Goal: Information Seeking & Learning: Learn about a topic

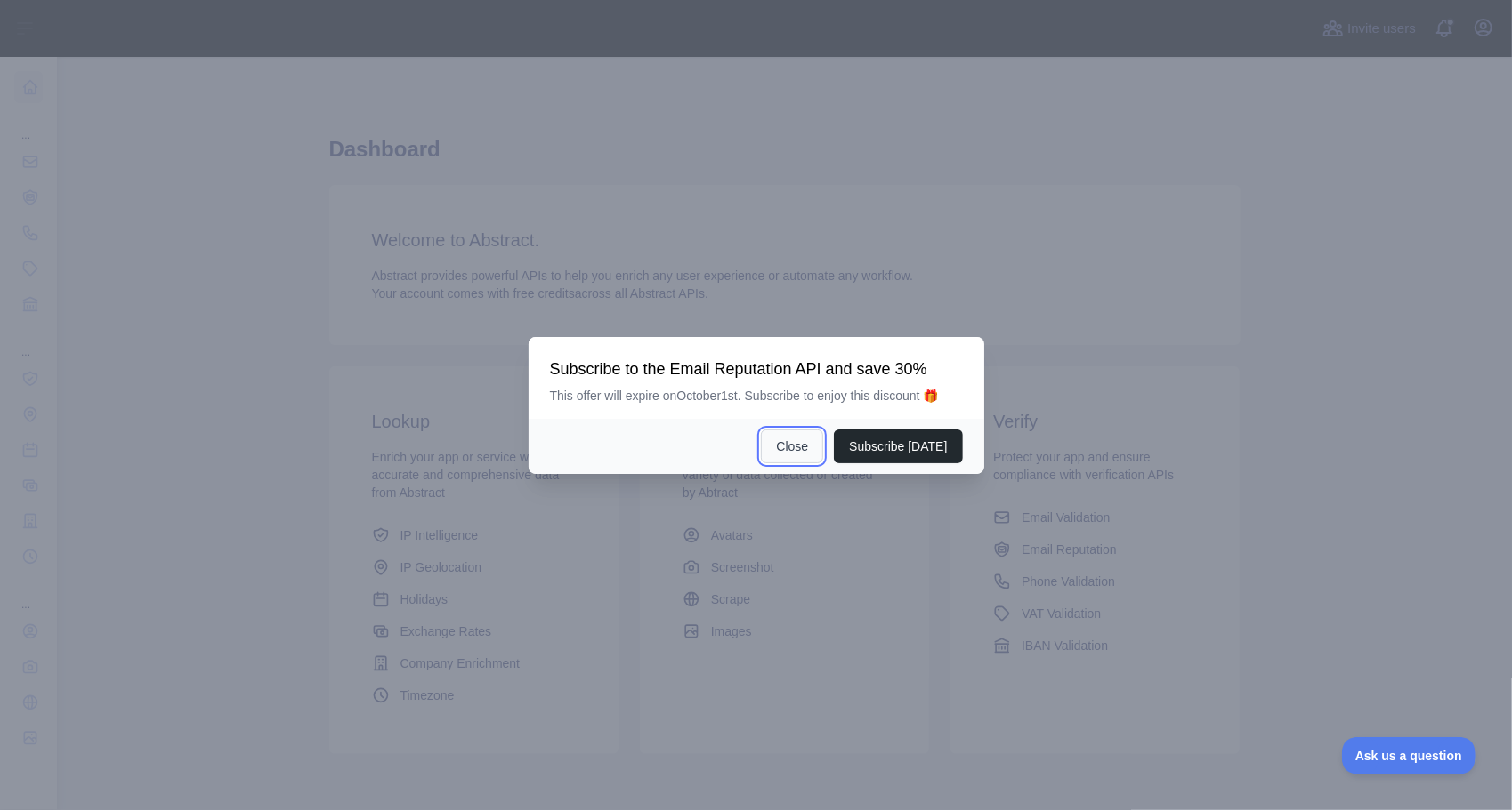
click at [803, 443] on button "Close" at bounding box center [792, 446] width 63 height 34
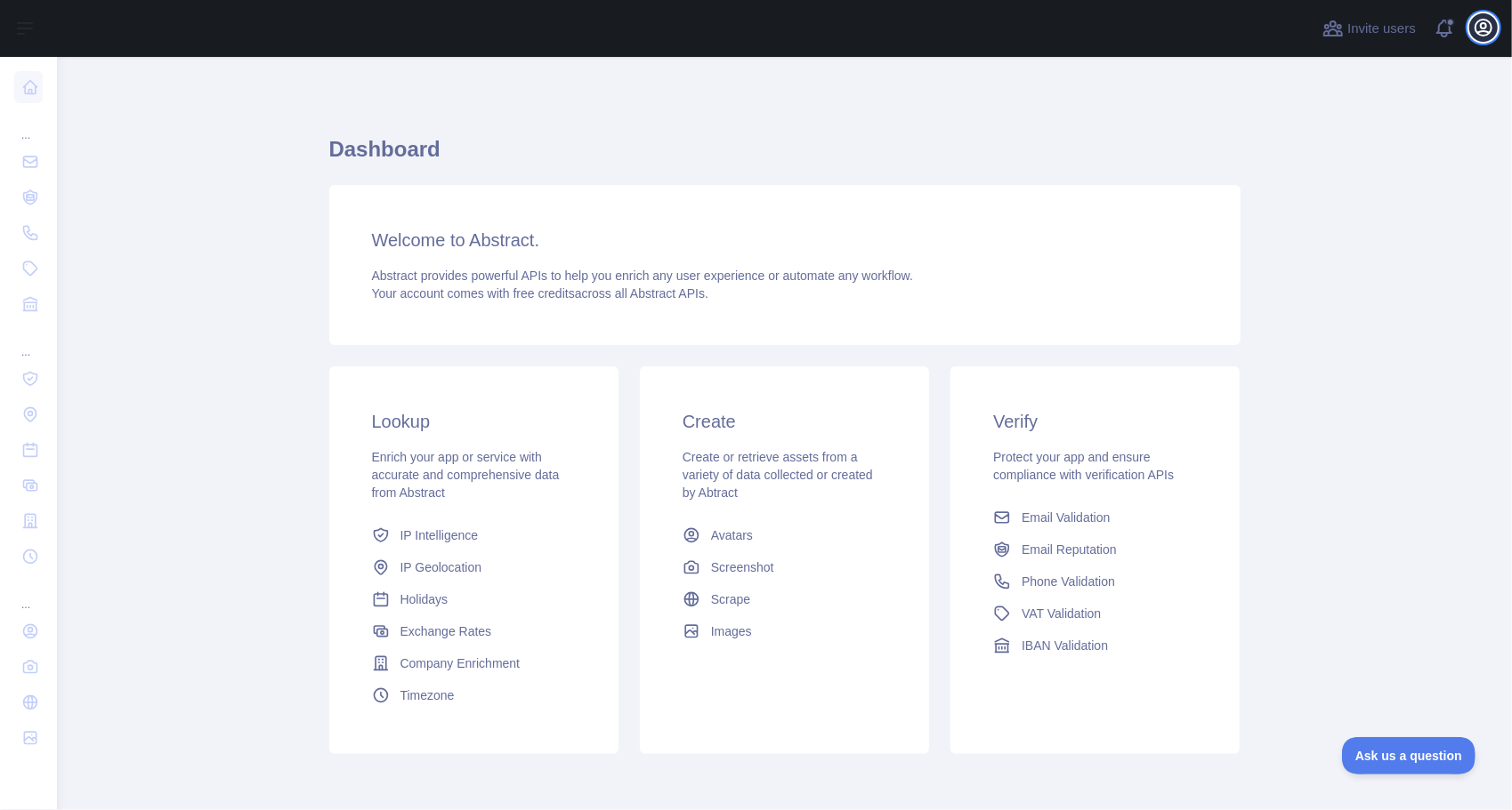
click at [1483, 34] on icon "button" at bounding box center [1483, 27] width 21 height 21
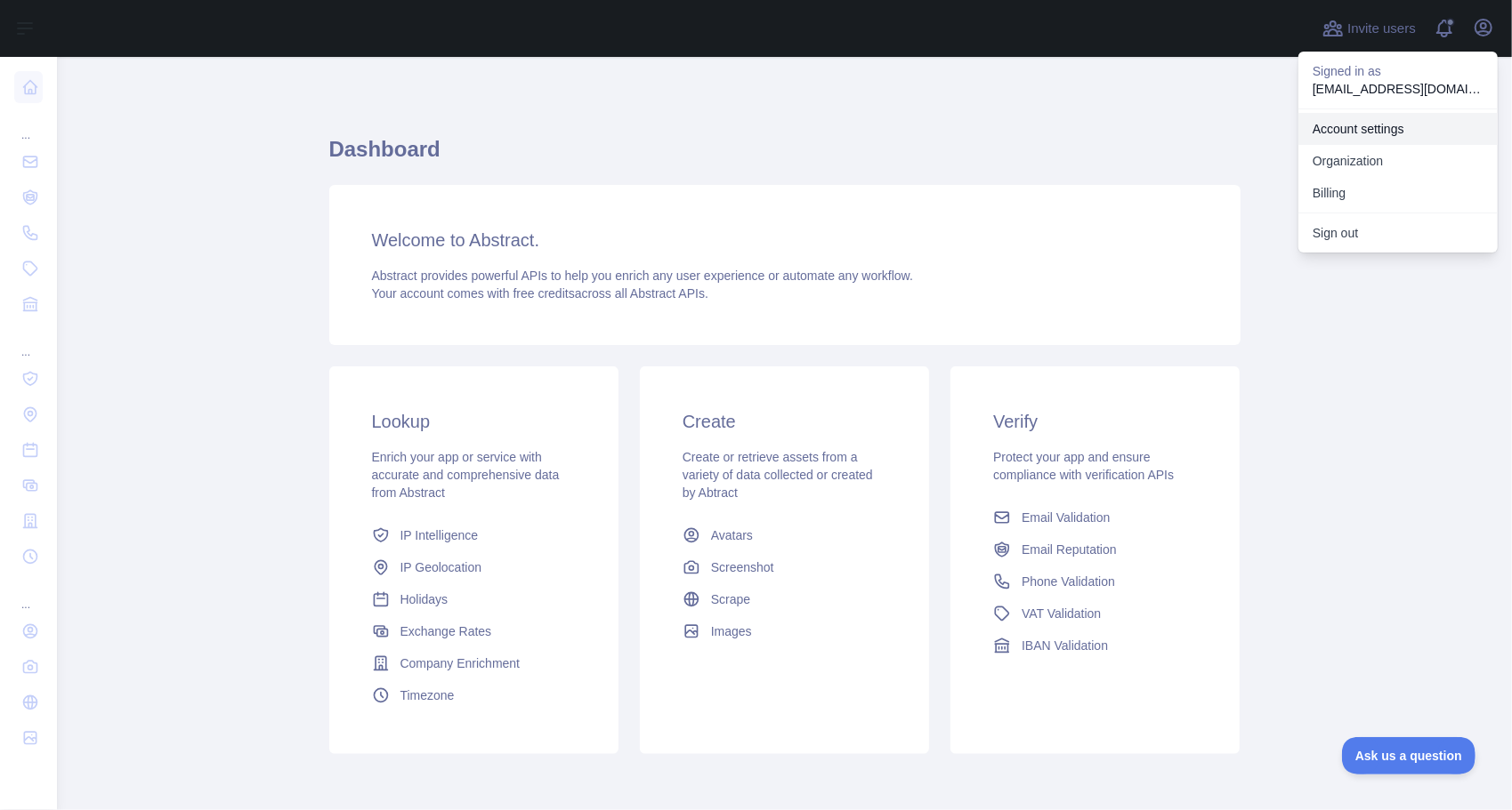
click at [1346, 131] on link "Account settings" at bounding box center [1398, 129] width 199 height 32
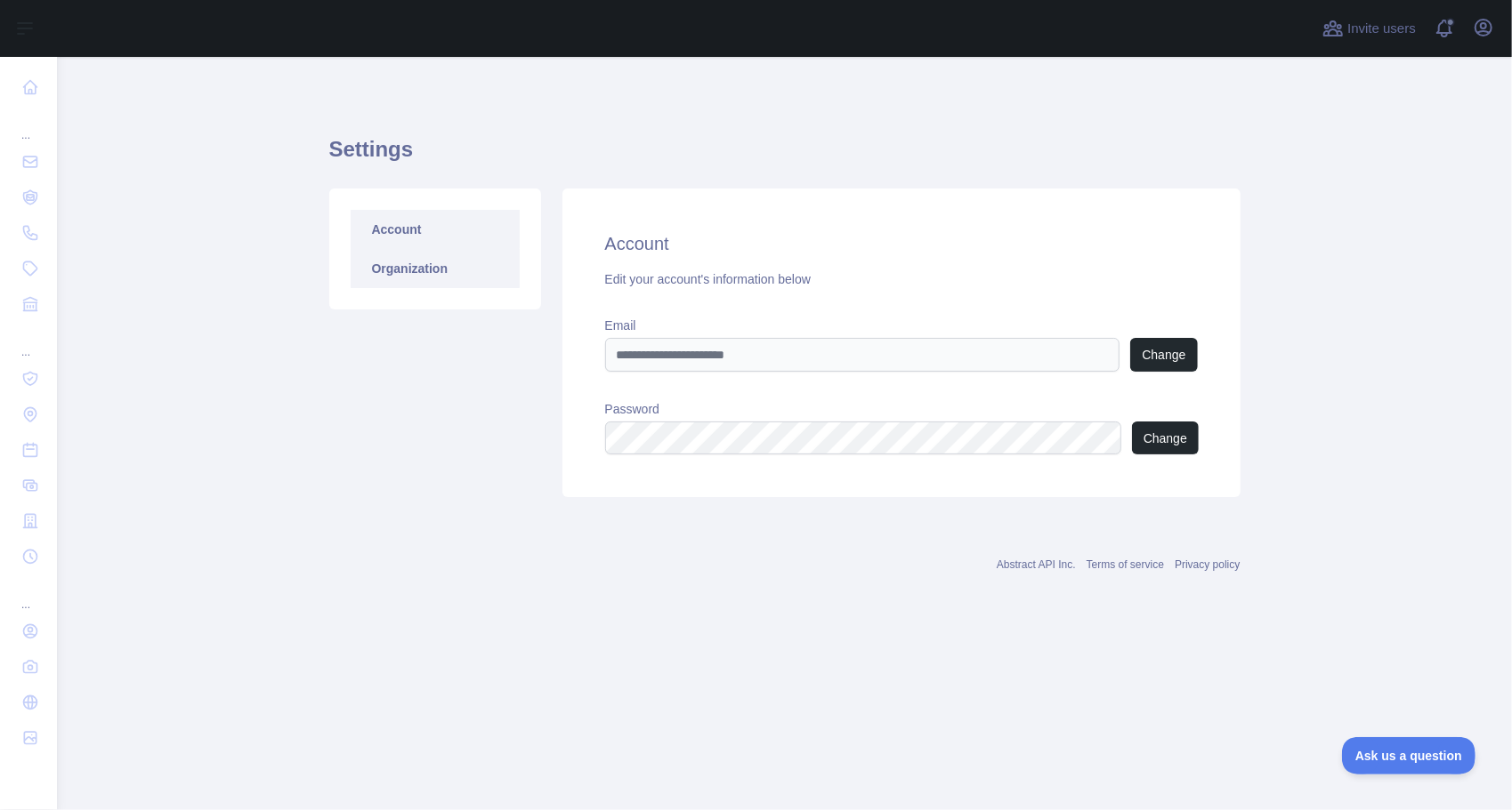
click at [413, 280] on link "Organization" at bounding box center [436, 269] width 169 height 40
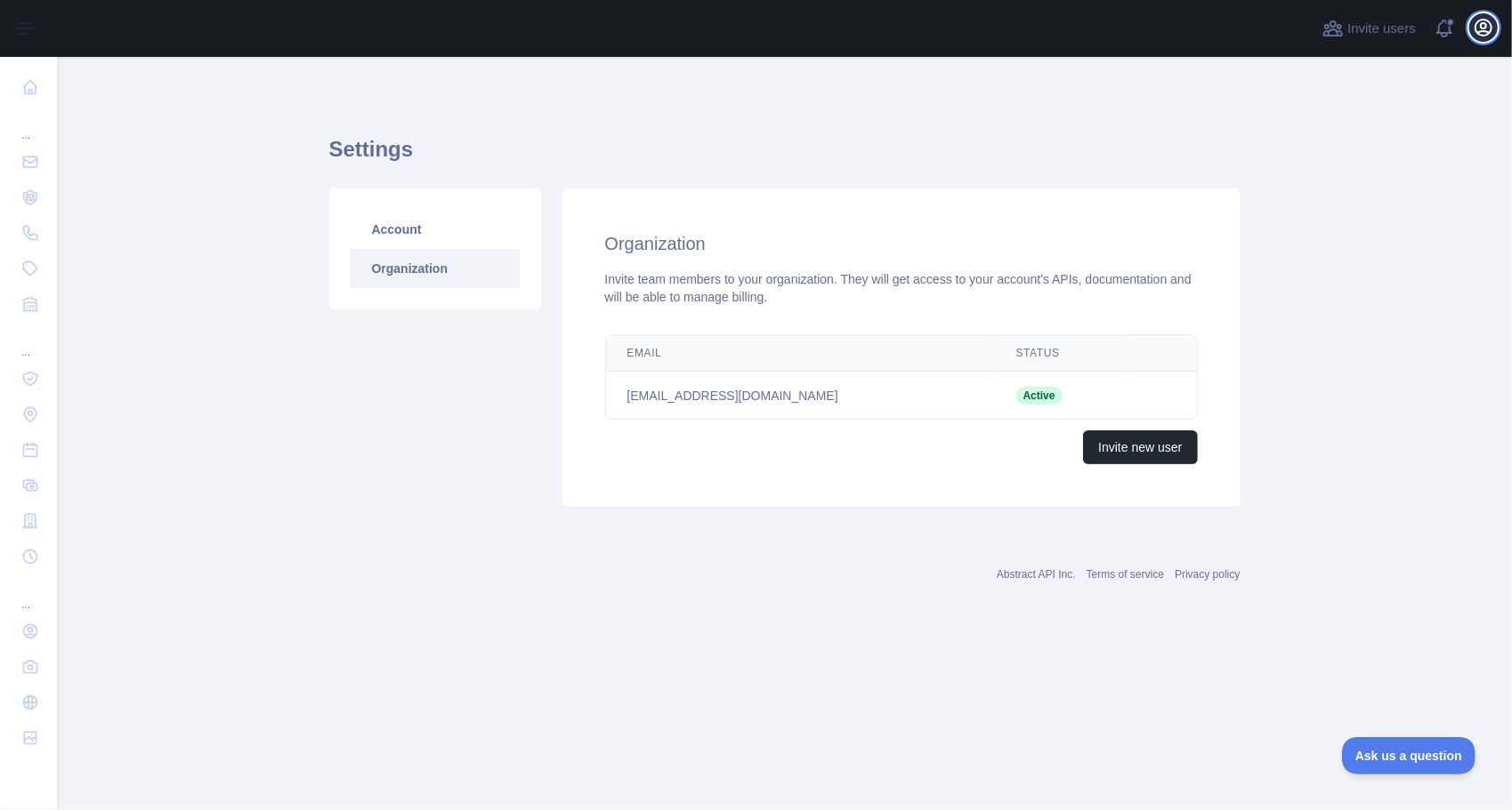
click at [1483, 23] on icon "button" at bounding box center [1483, 27] width 16 height 16
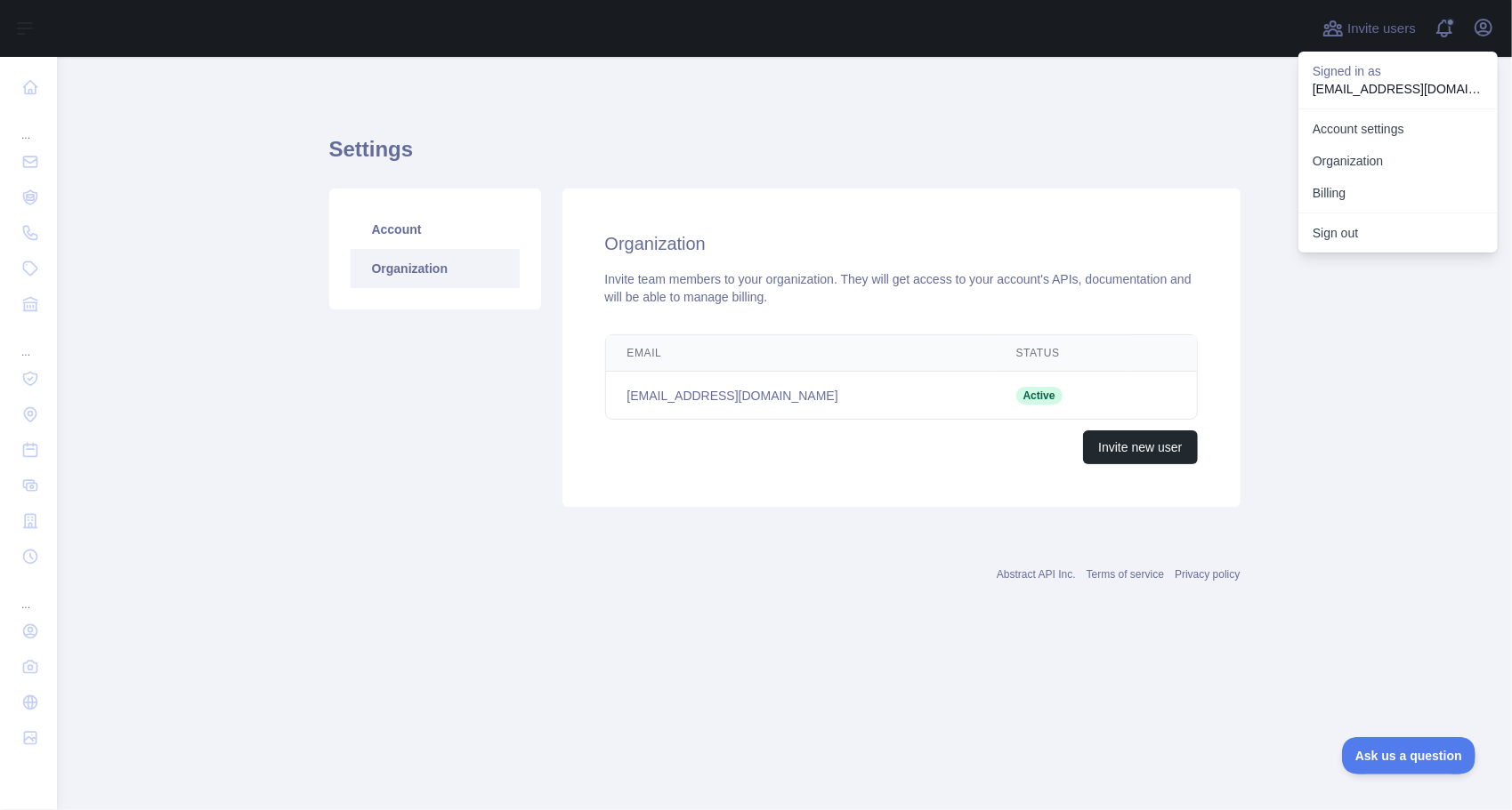
click at [1350, 89] on p "[EMAIL_ADDRESS][DOMAIN_NAME]" at bounding box center [1398, 88] width 171 height 17
click at [200, 240] on main "Settings Account Organization Organization Invite team members to your organiza…" at bounding box center [785, 434] width 1455 height 753
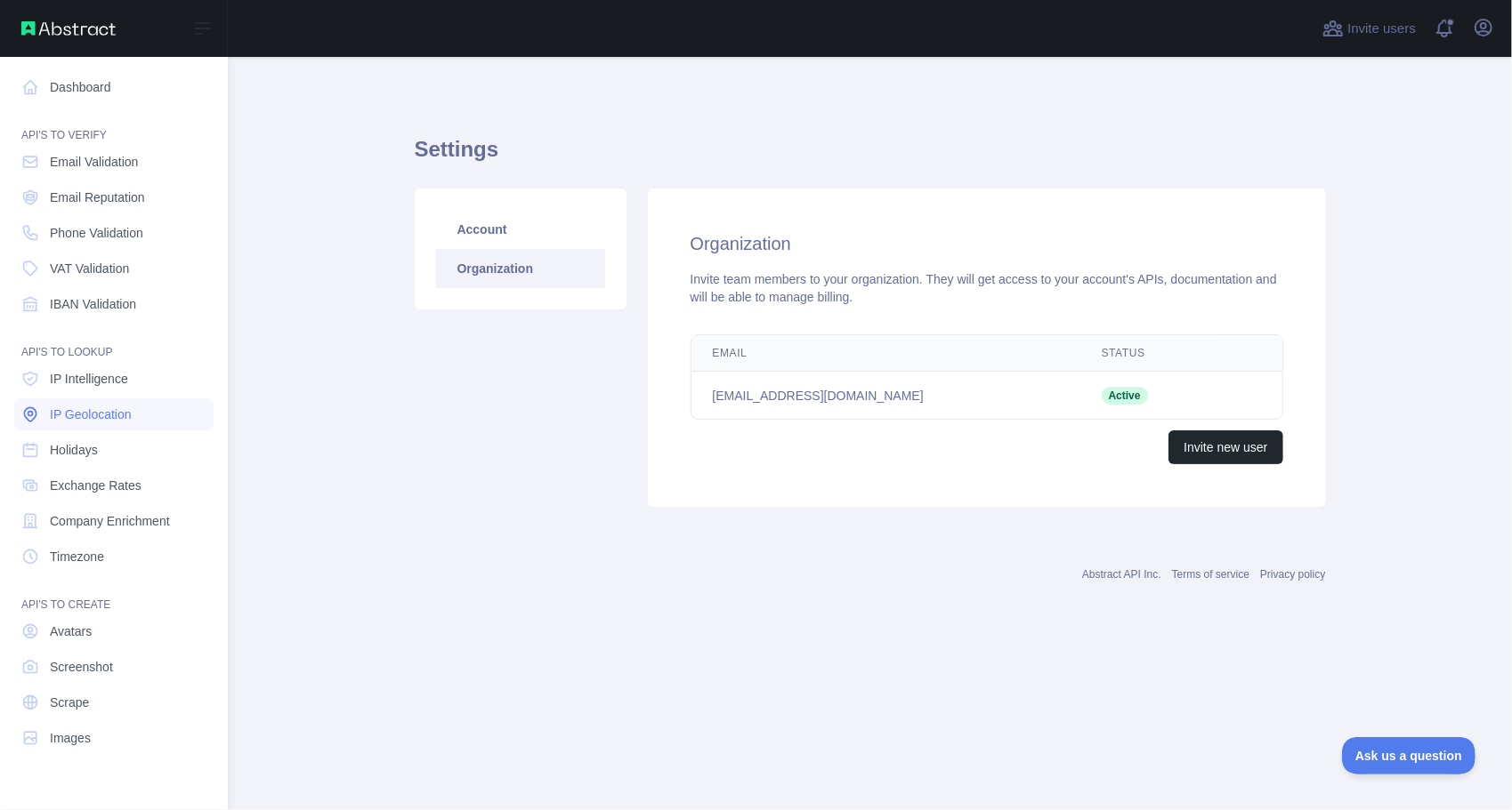
click at [82, 404] on link "IP Geolocation" at bounding box center [113, 414] width 199 height 32
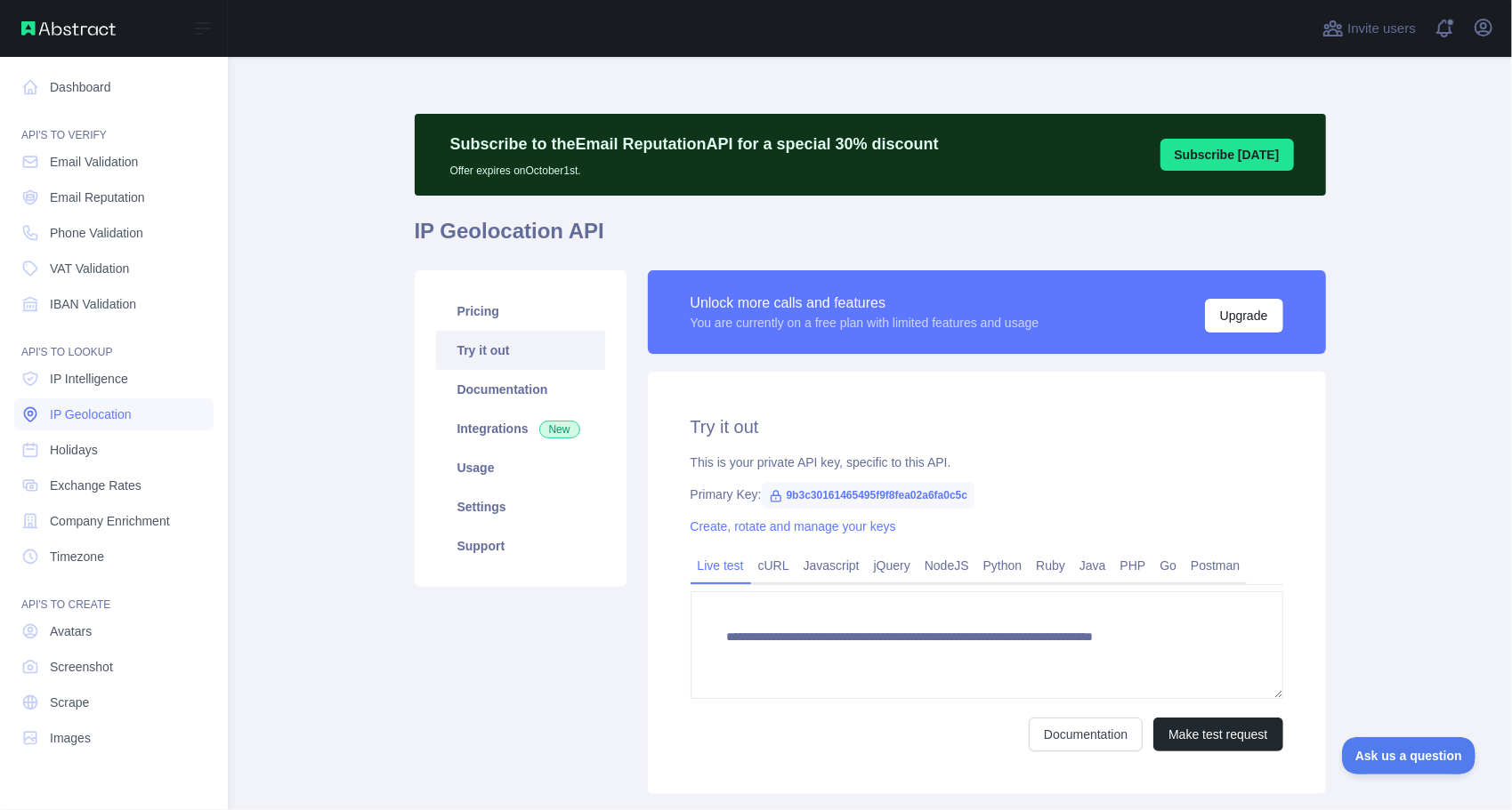
type textarea "**********"
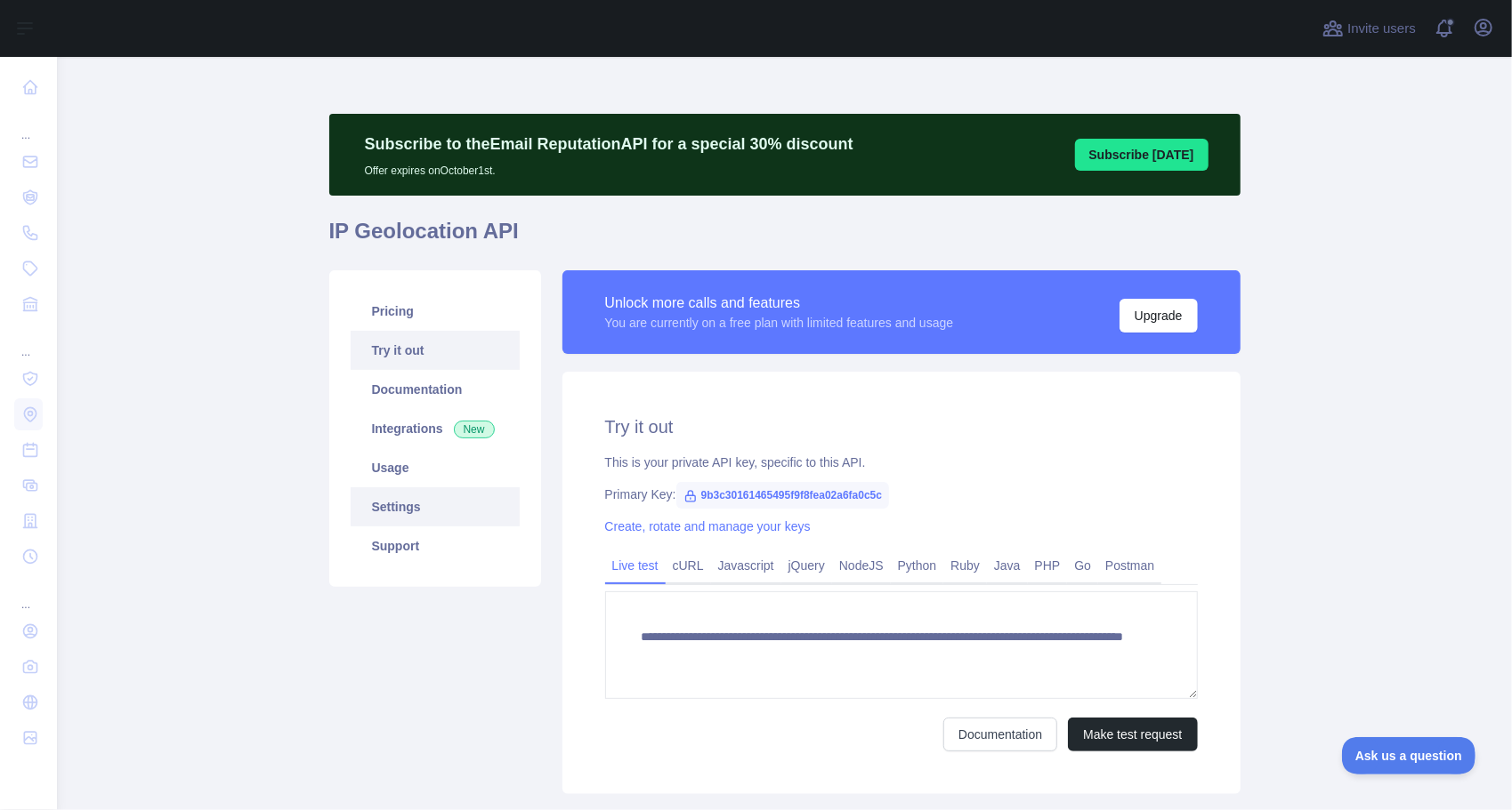
click at [372, 501] on link "Settings" at bounding box center [436, 507] width 169 height 40
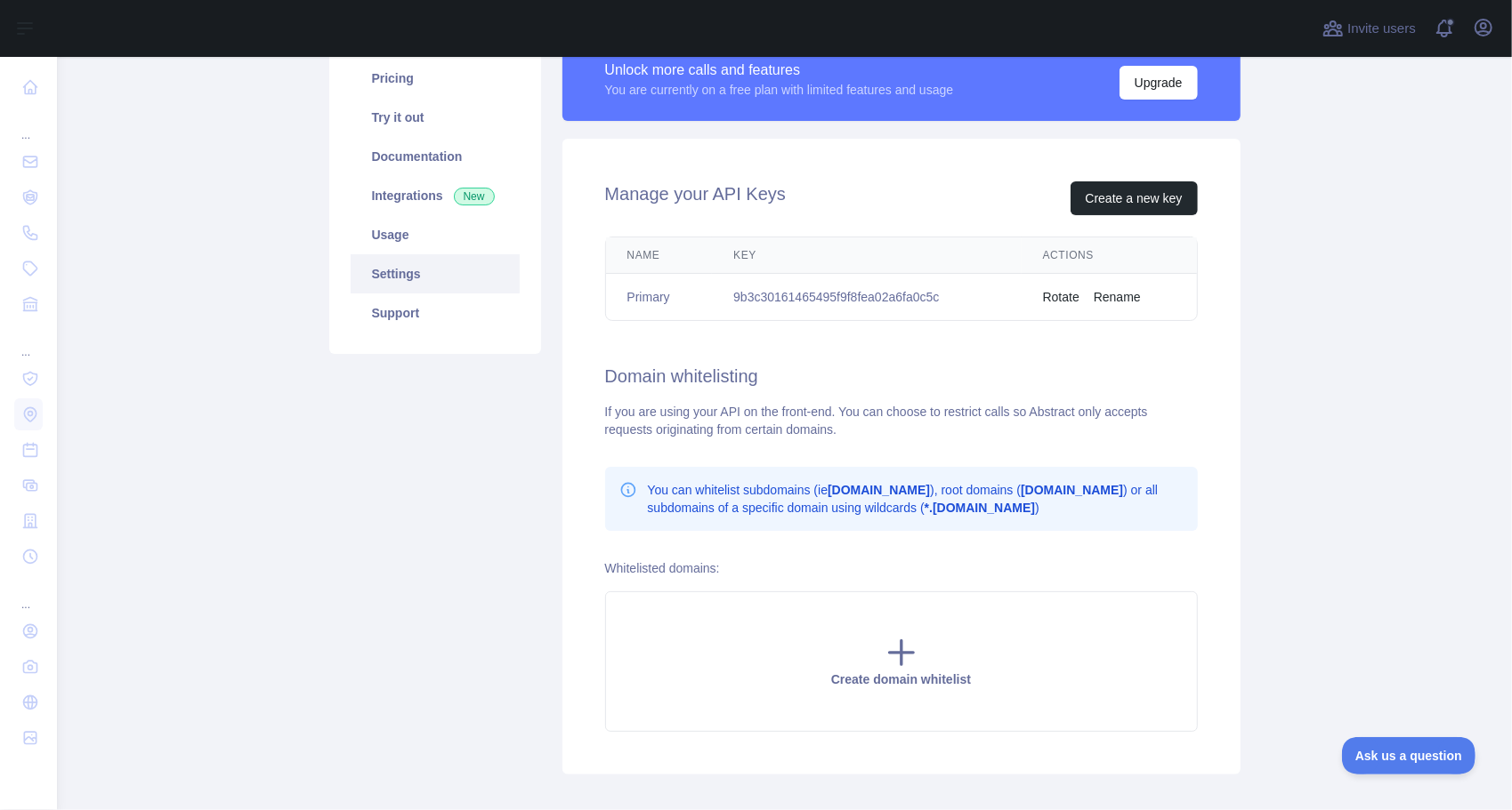
scroll to position [147, 0]
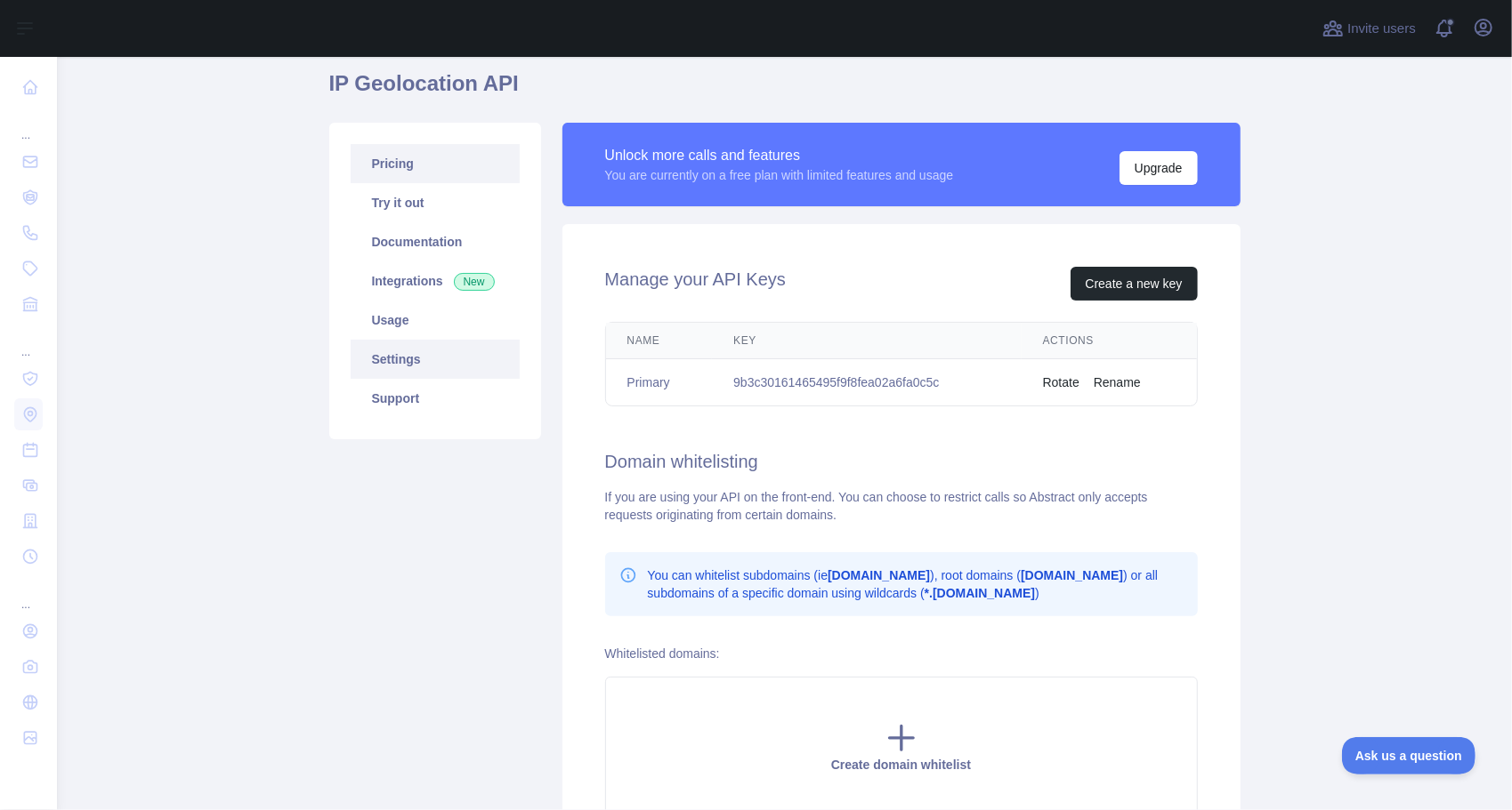
click at [379, 166] on link "Pricing" at bounding box center [436, 164] width 169 height 40
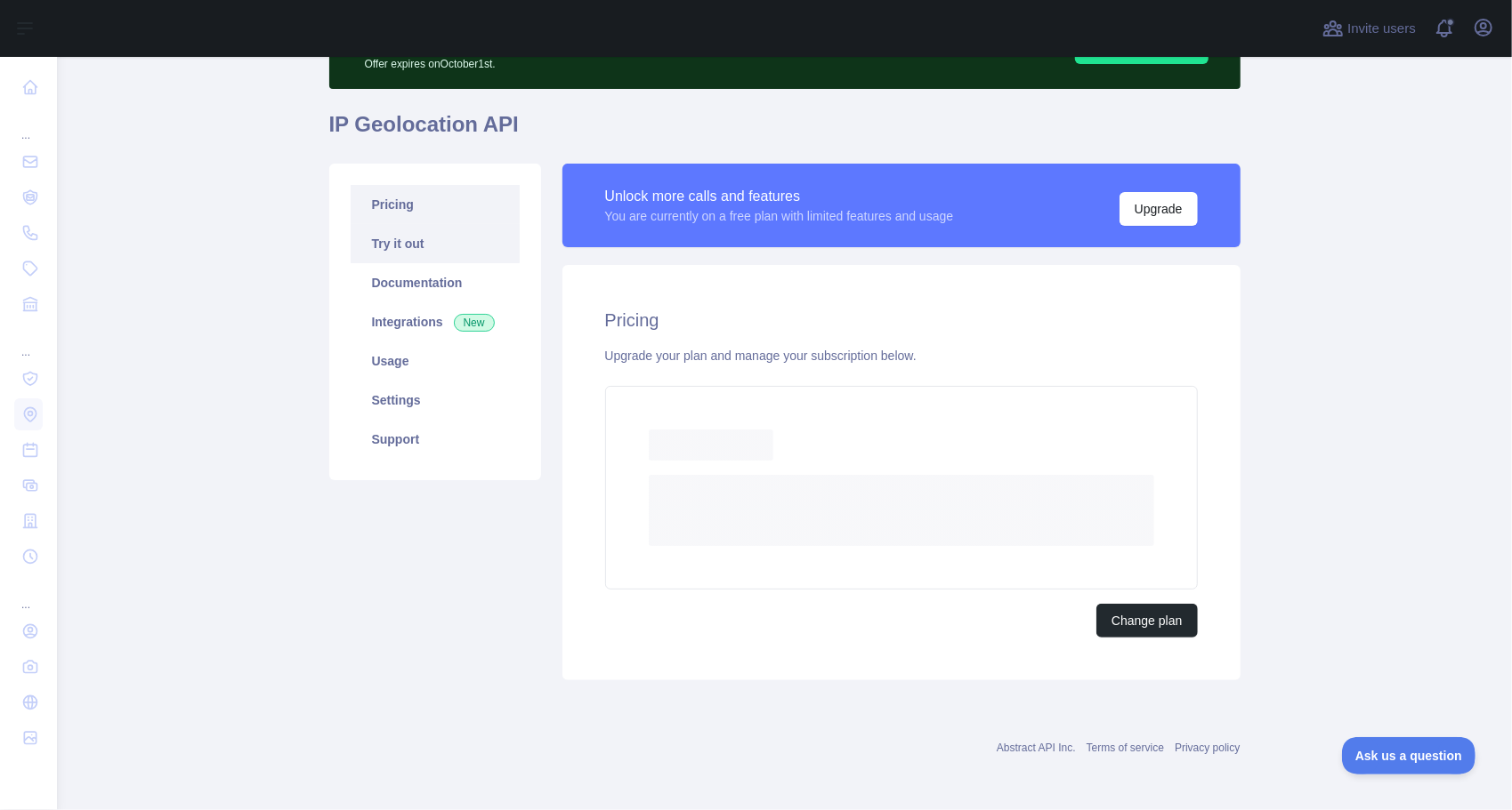
scroll to position [57, 0]
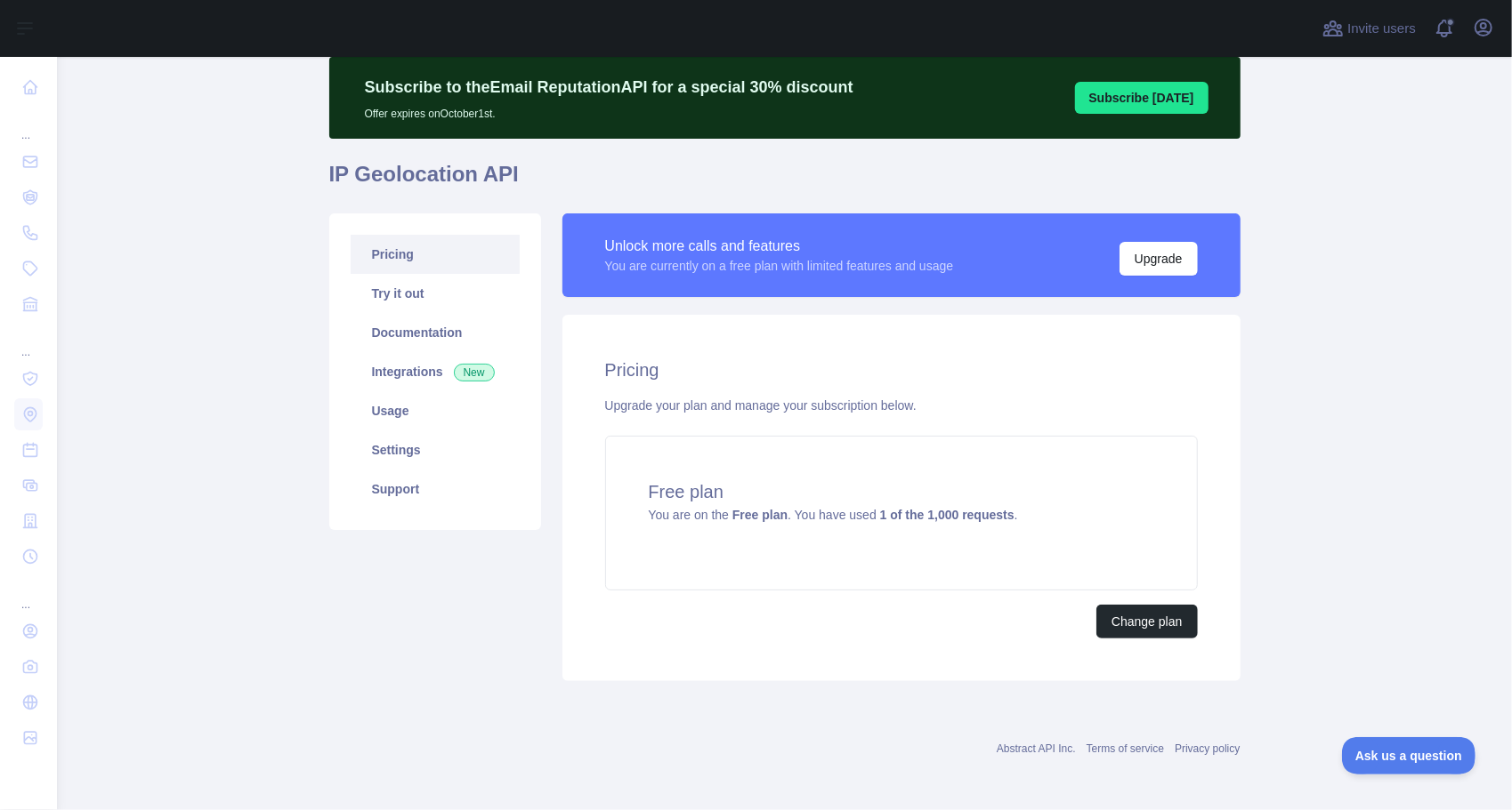
click at [374, 242] on link "Pricing" at bounding box center [436, 254] width 169 height 40
click at [377, 283] on link "Try it out" at bounding box center [436, 294] width 169 height 40
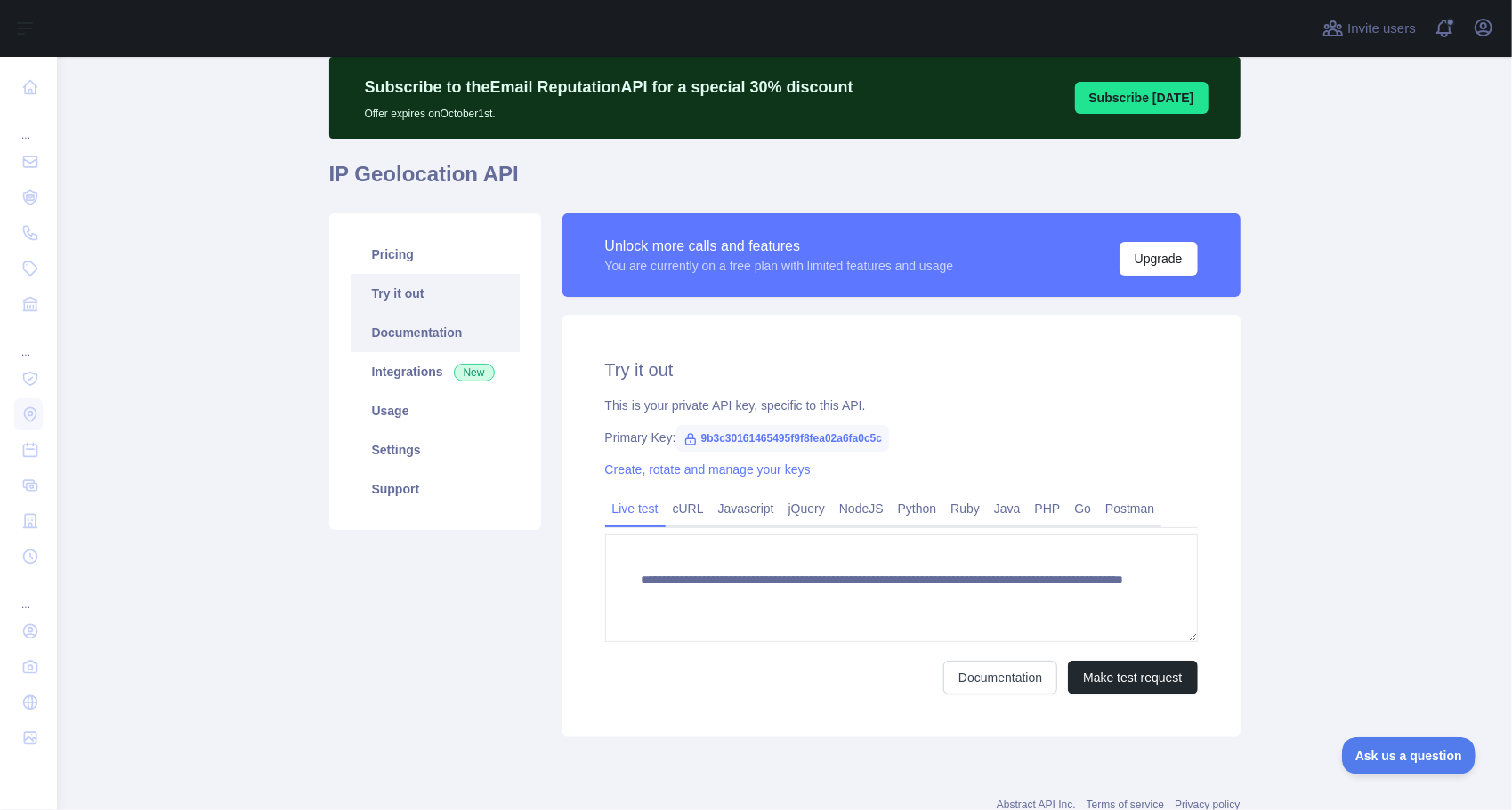
click at [390, 330] on link "Documentation" at bounding box center [436, 332] width 169 height 40
